Goal: Task Accomplishment & Management: Manage account settings

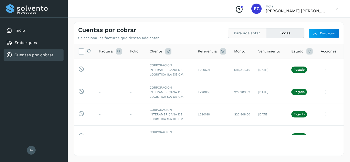
click at [238, 36] on button "Para adelantar" at bounding box center [247, 32] width 38 height 9
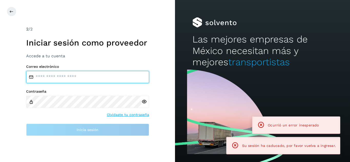
click at [92, 75] on input "email" at bounding box center [87, 77] width 123 height 12
type input "**********"
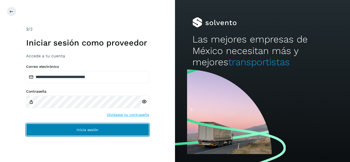
click at [79, 125] on button "Inicia sesión" at bounding box center [87, 130] width 123 height 12
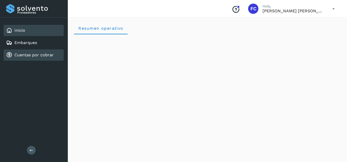
click at [26, 53] on link "Cuentas por cobrar" at bounding box center [33, 55] width 39 height 5
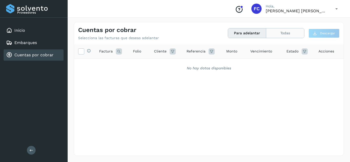
click at [289, 38] on button "Todas" at bounding box center [286, 32] width 38 height 9
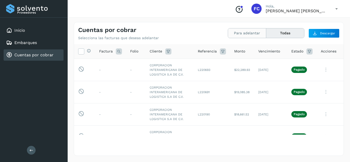
click at [246, 33] on button "Para adelantar" at bounding box center [247, 32] width 38 height 9
